Goal: Check status: Verify the current state of an ongoing process or item

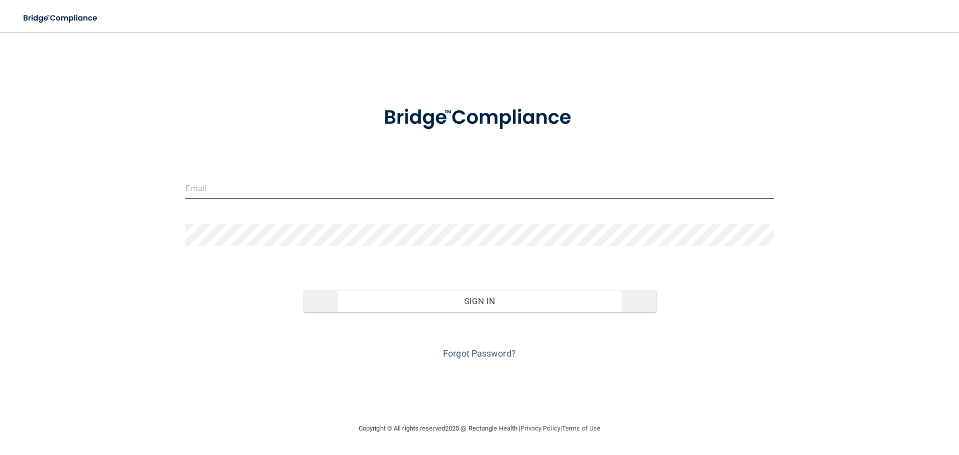
type input "[EMAIL_ADDRESS][DOMAIN_NAME]"
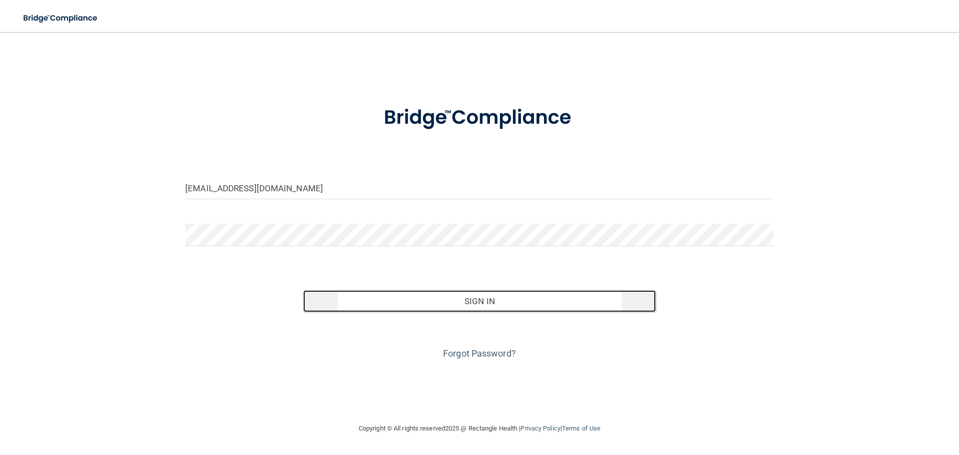
click at [378, 293] on button "Sign In" at bounding box center [479, 301] width 353 height 22
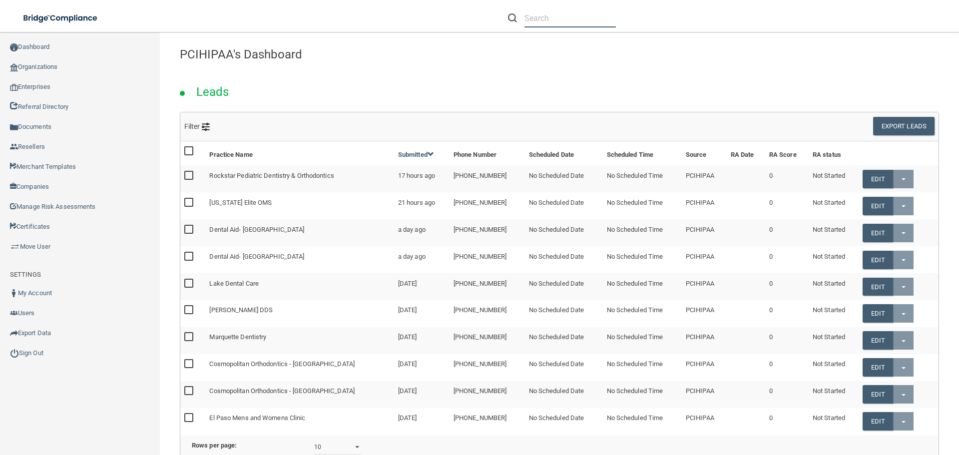
click at [548, 20] on input "text" at bounding box center [570, 18] width 91 height 18
paste input "[EMAIL_ADDRESS][DOMAIN_NAME]"
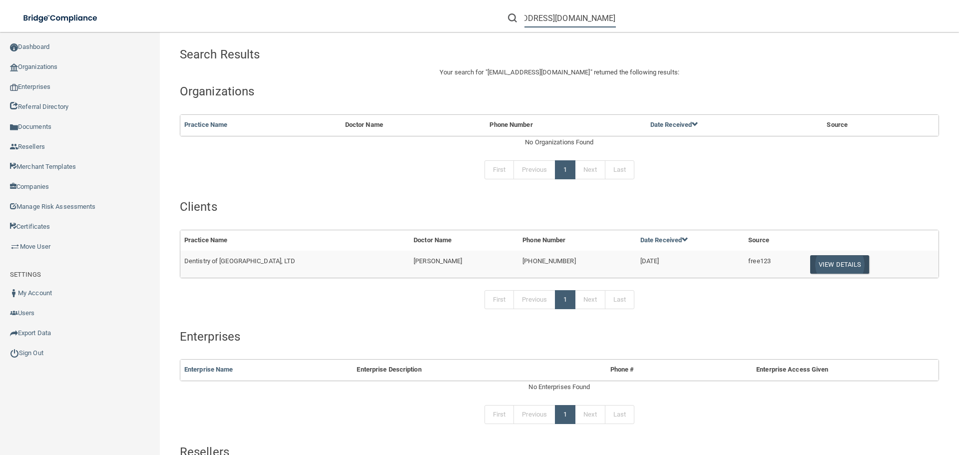
type input "[EMAIL_ADDRESS][DOMAIN_NAME]"
click at [824, 268] on button "View Details" at bounding box center [839, 264] width 59 height 18
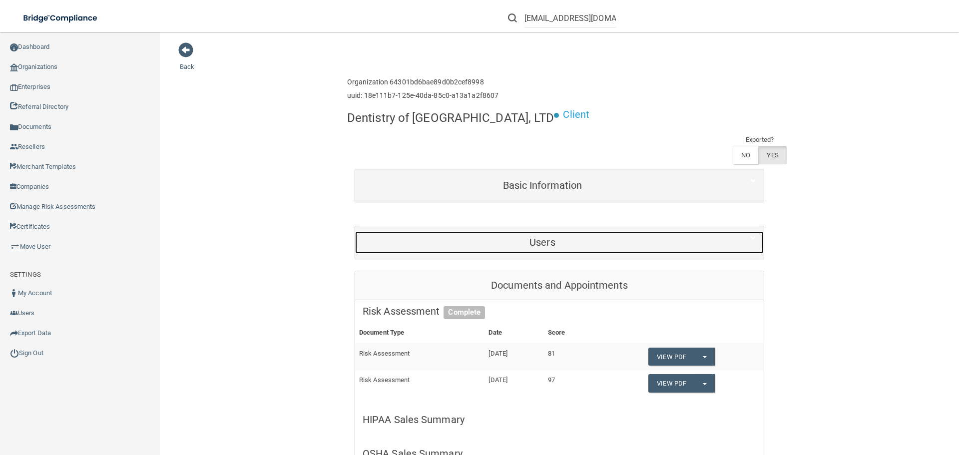
click at [535, 231] on div "Users" at bounding box center [542, 242] width 375 height 22
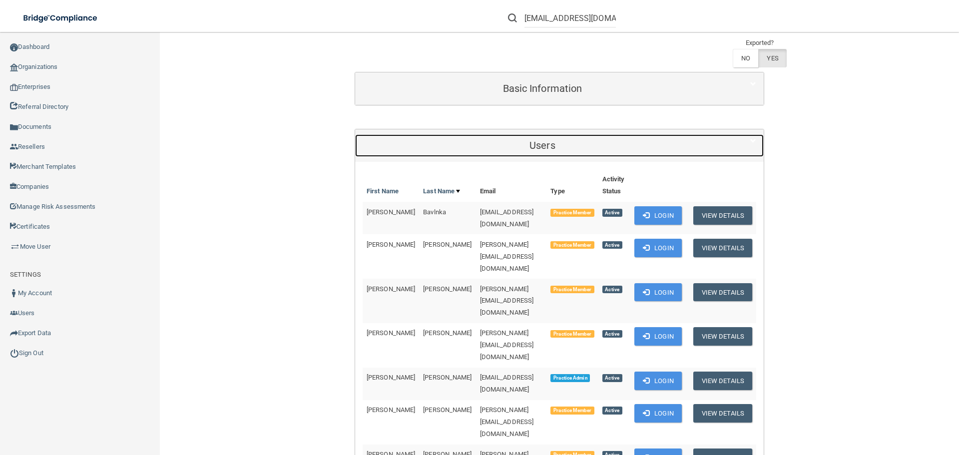
scroll to position [100, 0]
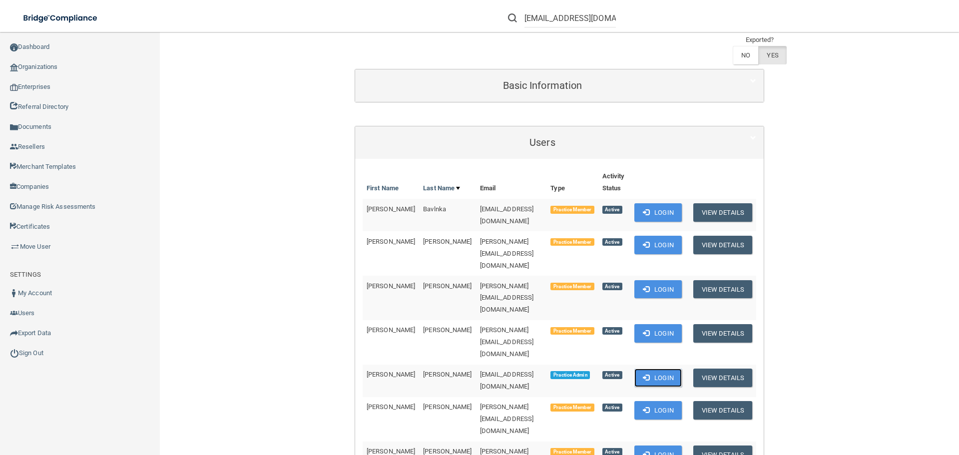
click at [648, 369] on button "Login" at bounding box center [657, 378] width 47 height 18
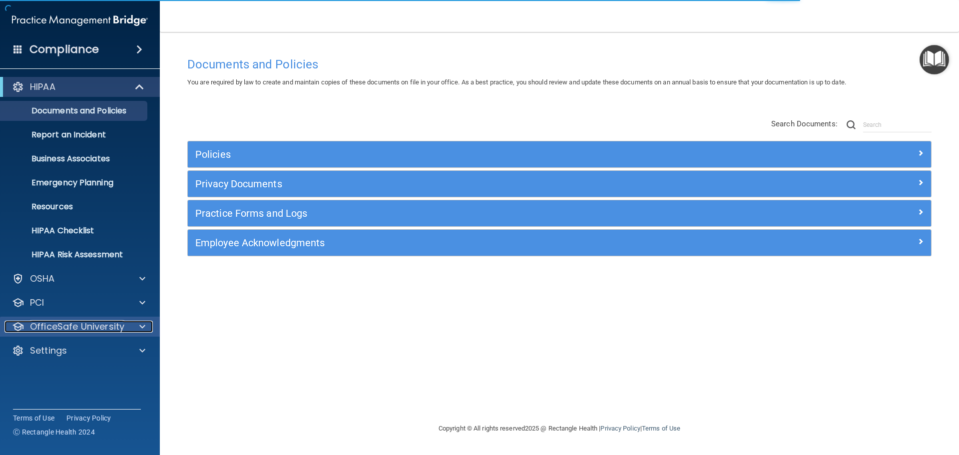
click at [85, 321] on p "OfficeSafe University" at bounding box center [77, 327] width 94 height 12
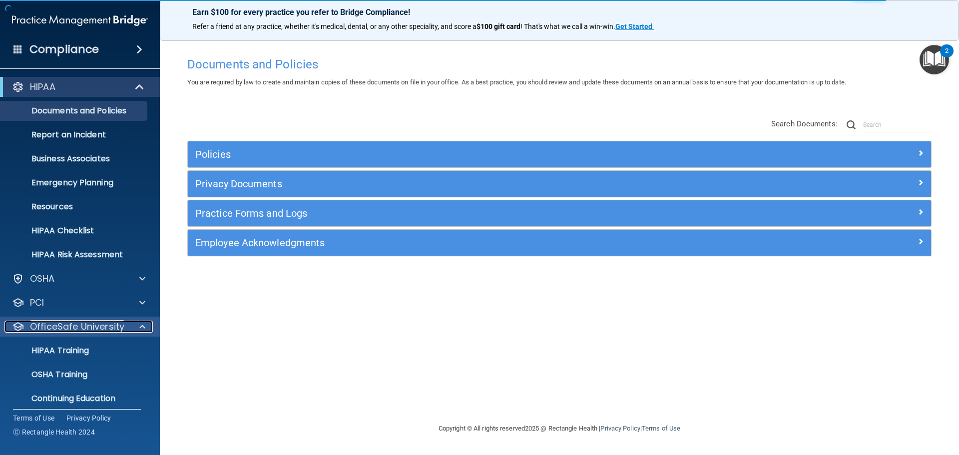
scroll to position [31, 0]
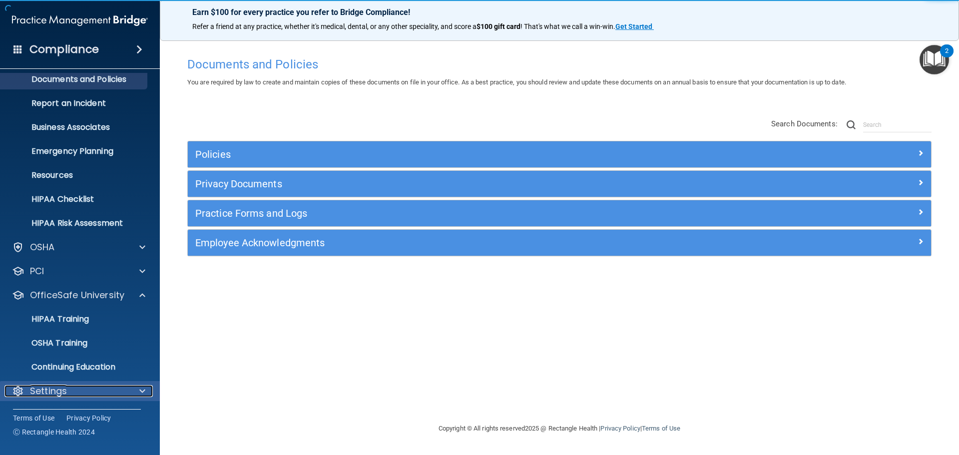
click at [82, 387] on div "Settings" at bounding box center [66, 391] width 124 height 12
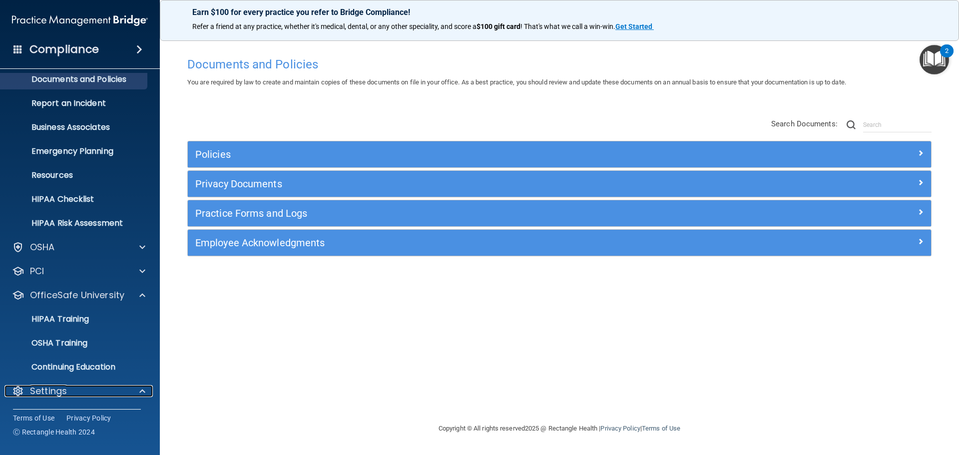
scroll to position [127, 0]
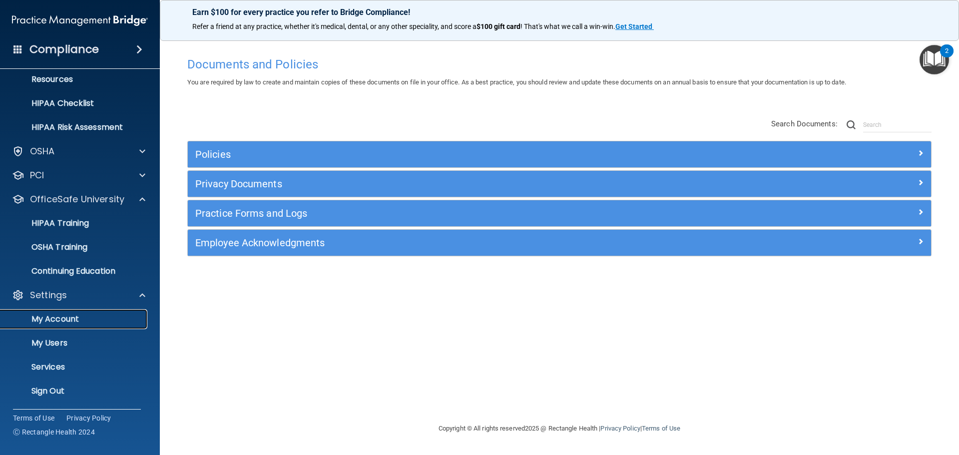
click at [66, 327] on link "My Account" at bounding box center [68, 319] width 157 height 20
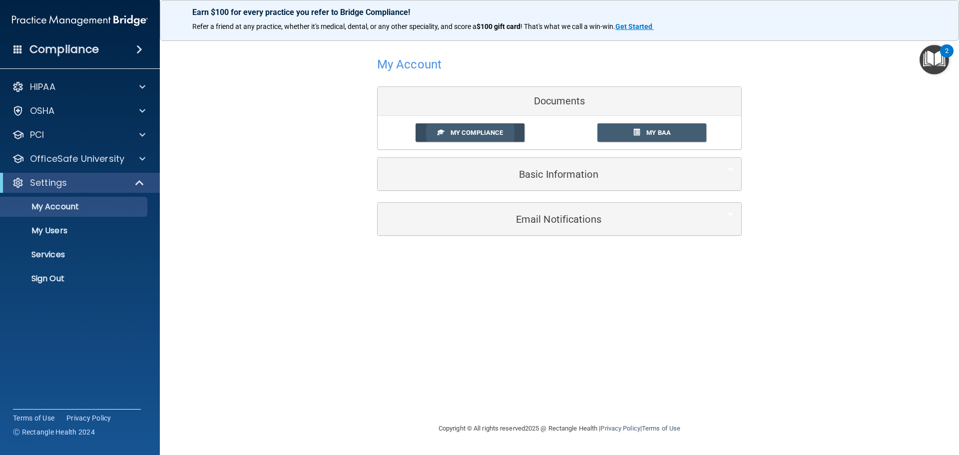
click at [478, 133] on span "My Compliance" at bounding box center [477, 132] width 52 height 7
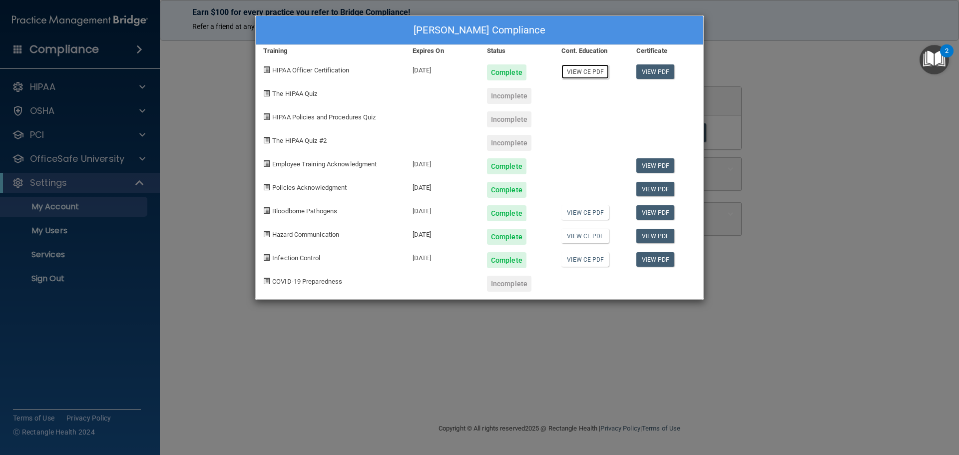
click at [572, 72] on link "View CE PDF" at bounding box center [584, 71] width 47 height 14
click at [820, 201] on div "[PERSON_NAME] Compliance Training Expires On Status Cont. Education Certificate…" at bounding box center [479, 227] width 959 height 455
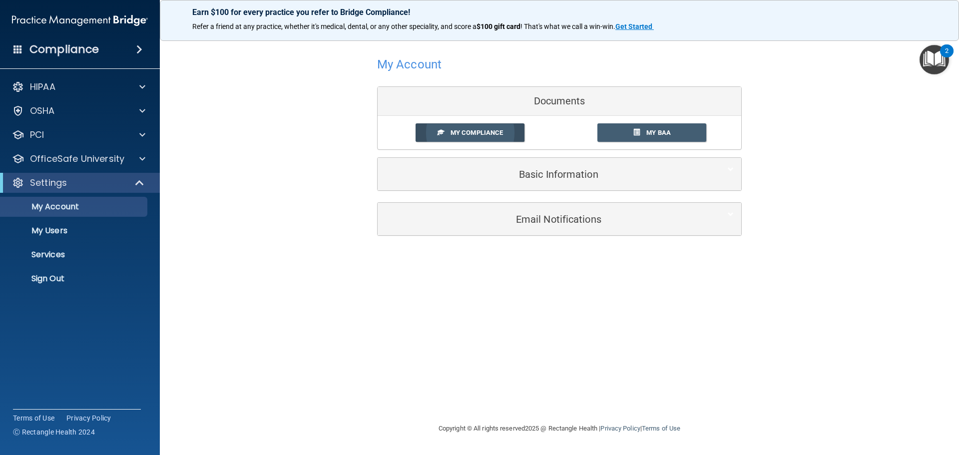
click at [460, 137] on link "My Compliance" at bounding box center [470, 132] width 109 height 18
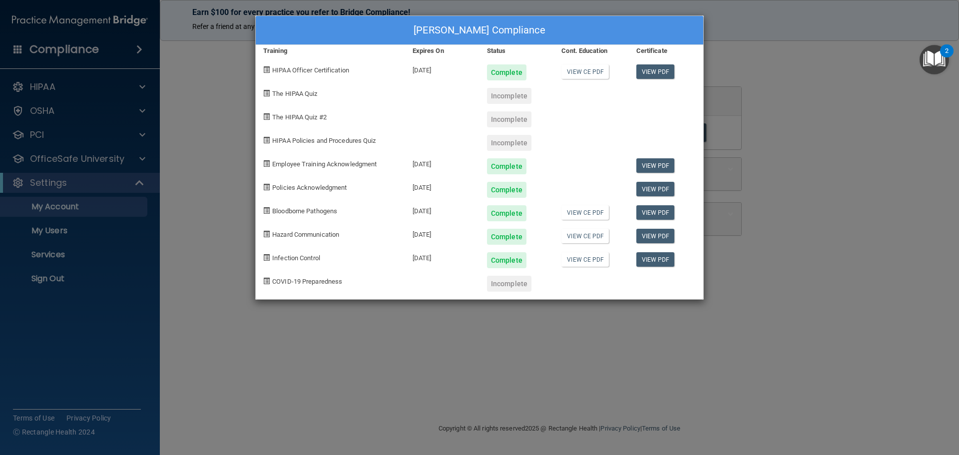
click at [558, 446] on div "[PERSON_NAME] Compliance Training Expires On Status Cont. Education Certificate…" at bounding box center [479, 227] width 959 height 455
